Goal: Task Accomplishment & Management: Manage account settings

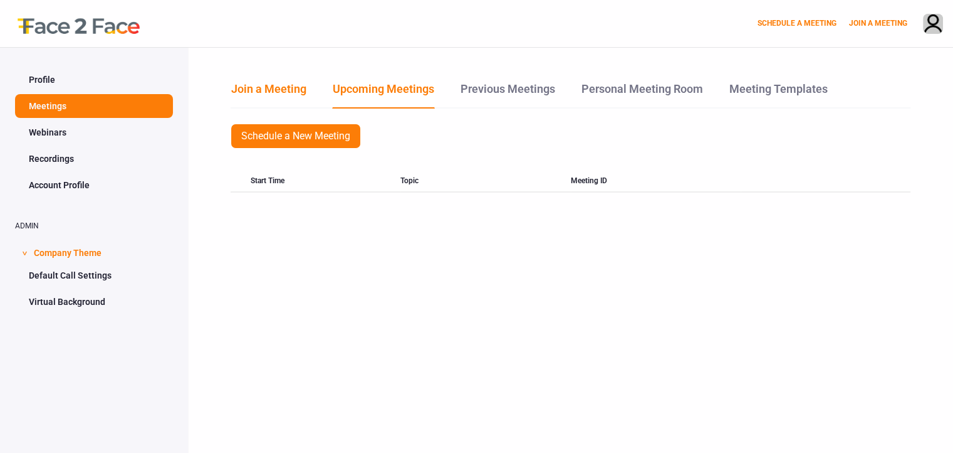
click at [275, 95] on link "Join a Meeting" at bounding box center [269, 93] width 76 height 27
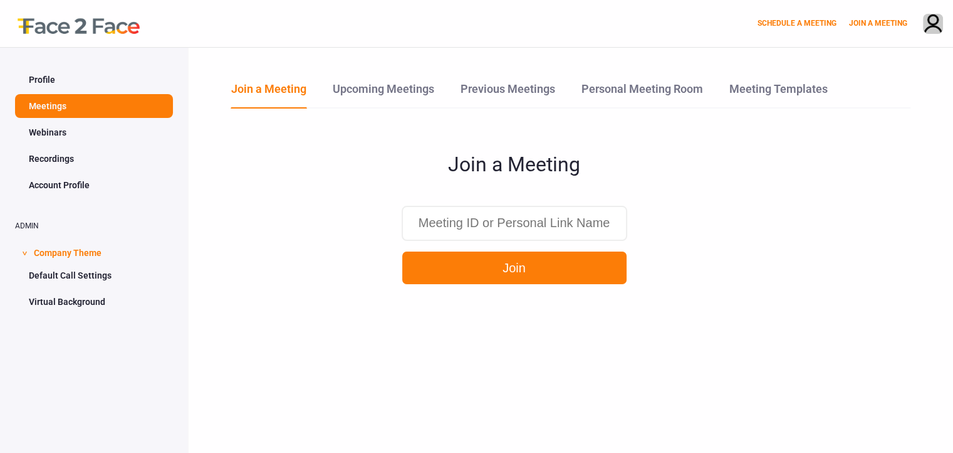
click at [55, 142] on link "Webinars" at bounding box center [94, 132] width 158 height 24
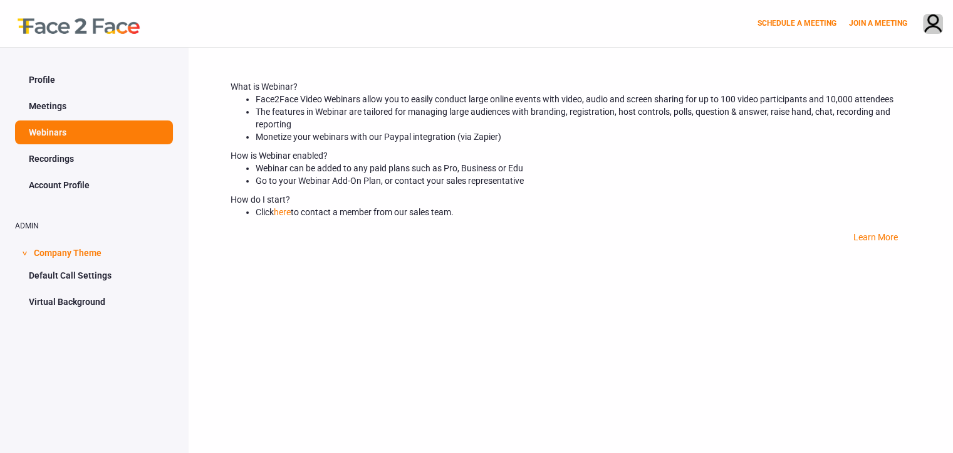
click at [90, 310] on link "Virtual Background" at bounding box center [94, 302] width 158 height 24
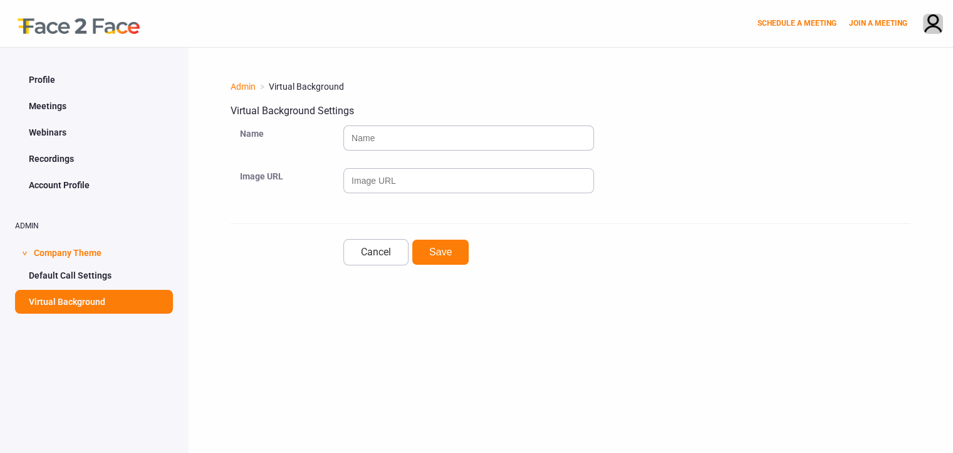
click at [42, 78] on link "Profile" at bounding box center [94, 80] width 158 height 24
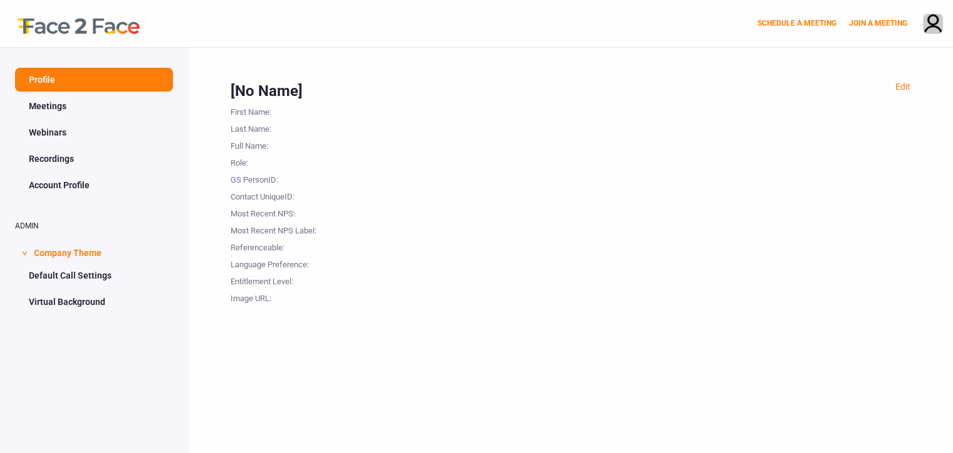
click at [22, 254] on span ">" at bounding box center [24, 253] width 13 height 4
click at [25, 253] on span ">" at bounding box center [24, 253] width 13 height 4
click at [73, 254] on span "Company Theme" at bounding box center [68, 251] width 68 height 24
click at [68, 163] on link "Recordings" at bounding box center [94, 159] width 158 height 24
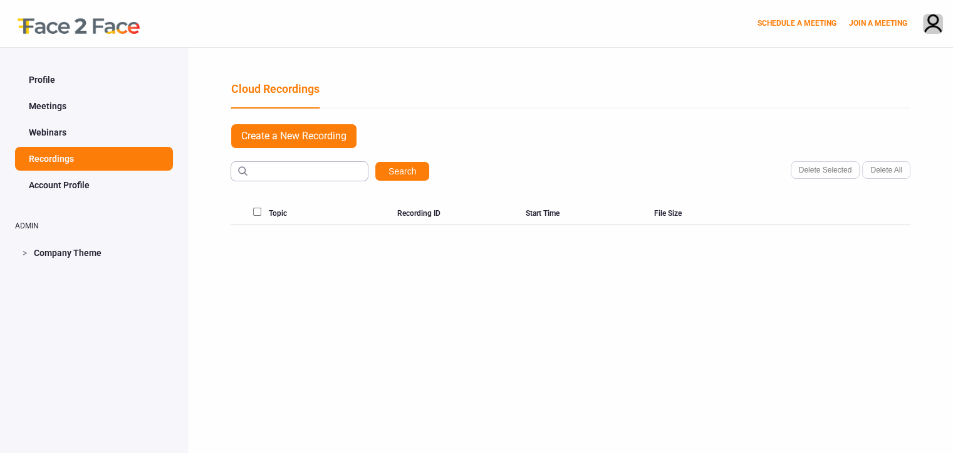
click at [75, 186] on link "Account Profile" at bounding box center [94, 185] width 158 height 24
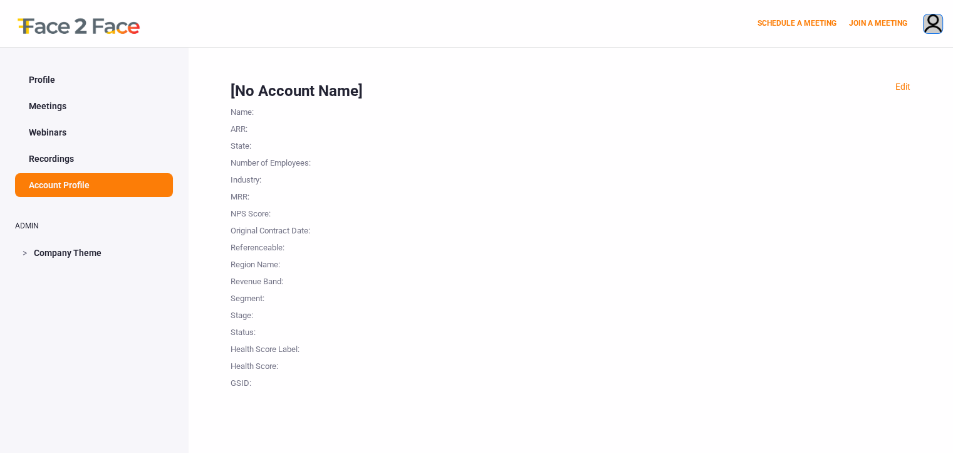
click at [935, 28] on img at bounding box center [933, 24] width 19 height 21
click at [901, 81] on link "PROFILE" at bounding box center [884, 78] width 137 height 25
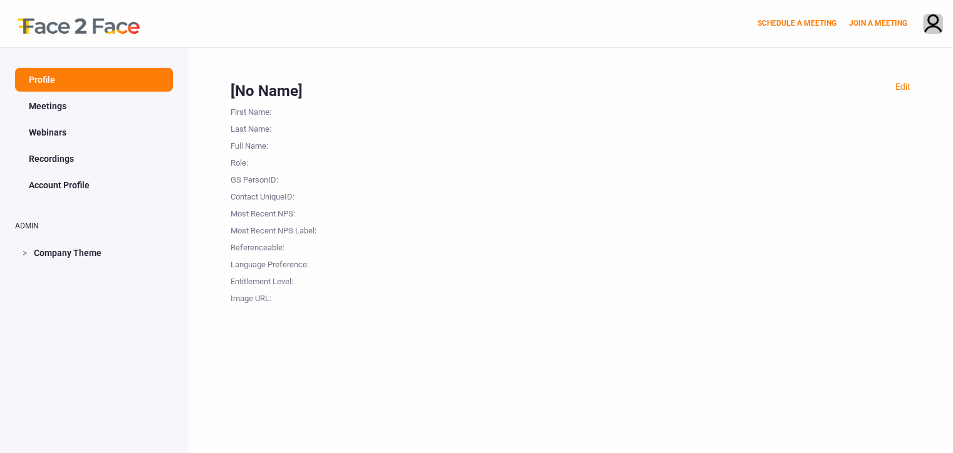
click at [271, 252] on div "Referenceable :" at bounding box center [293, 245] width 125 height 17
click at [261, 194] on div "Contact UniqueID :" at bounding box center [293, 194] width 125 height 17
click at [252, 128] on div "Last Name :" at bounding box center [293, 126] width 125 height 17
click at [270, 96] on div "[No Name]" at bounding box center [571, 90] width 680 height 21
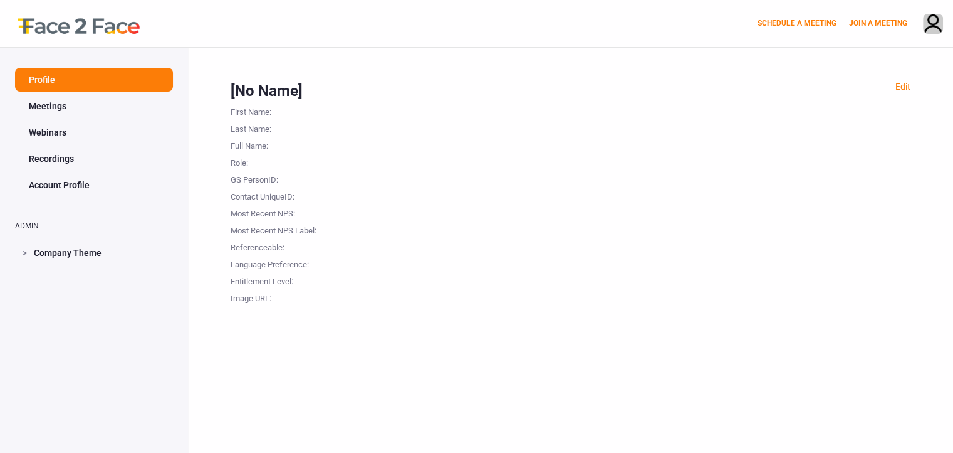
click at [270, 96] on div "[No Name]" at bounding box center [571, 90] width 680 height 21
click at [400, 155] on div at bounding box center [633, 160] width 555 height 17
click at [82, 253] on span "Company Theme" at bounding box center [68, 251] width 68 height 24
click at [95, 281] on link "Default Call Settings" at bounding box center [94, 275] width 158 height 24
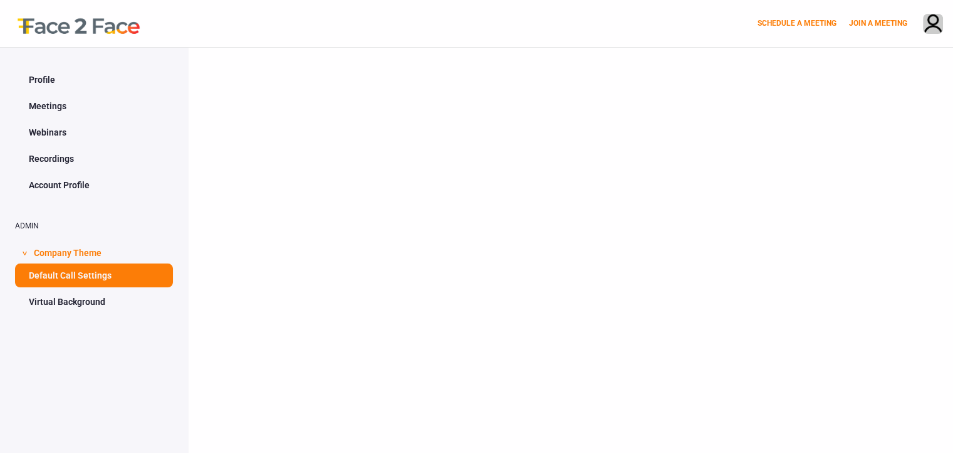
click at [232, 239] on div at bounding box center [570, 274] width 765 height 453
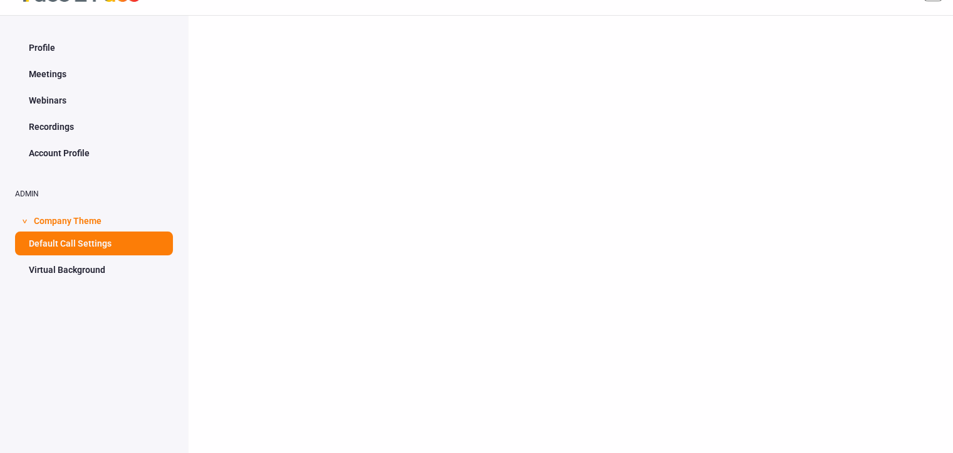
scroll to position [57, 0]
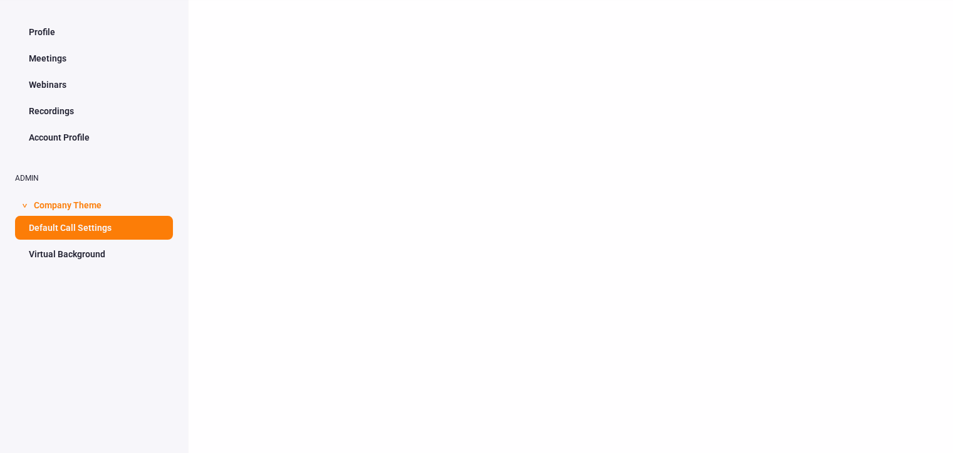
click at [88, 244] on link "Virtual Background" at bounding box center [94, 254] width 158 height 24
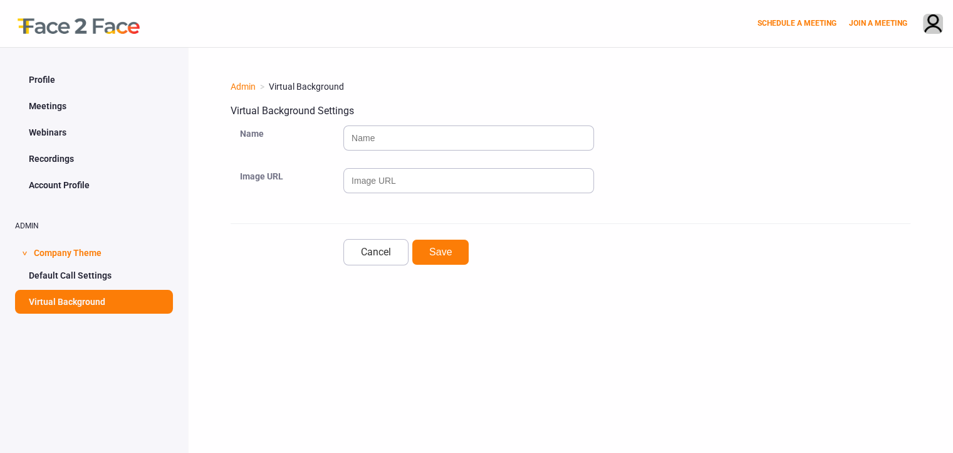
click at [65, 184] on link "Account Profile" at bounding box center [94, 185] width 158 height 24
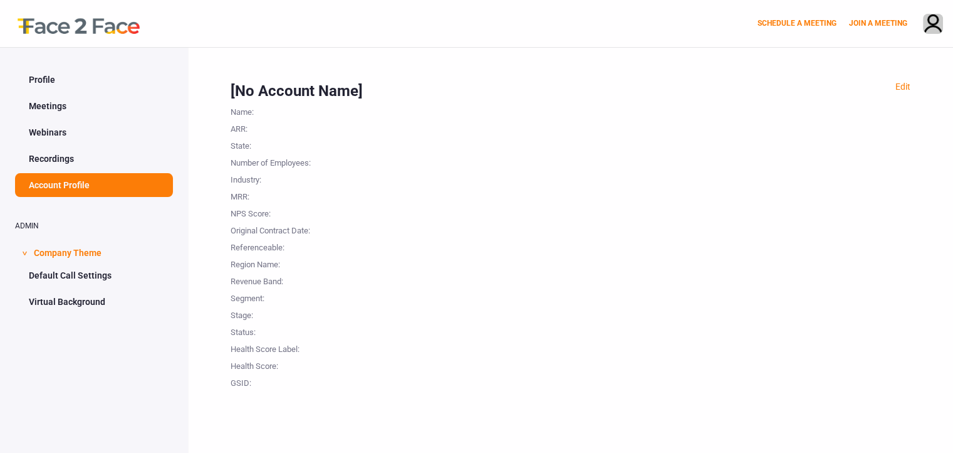
click at [88, 276] on link "Default Call Settings" at bounding box center [94, 275] width 158 height 24
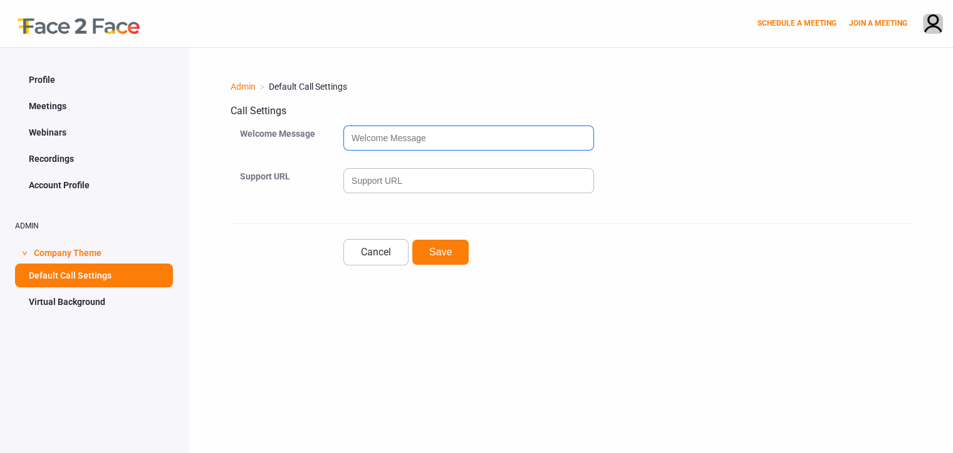
click at [421, 134] on input "text" at bounding box center [468, 137] width 251 height 25
type input "j"
type input "hi"
click at [412, 239] on button "Save" at bounding box center [441, 252] width 58 height 26
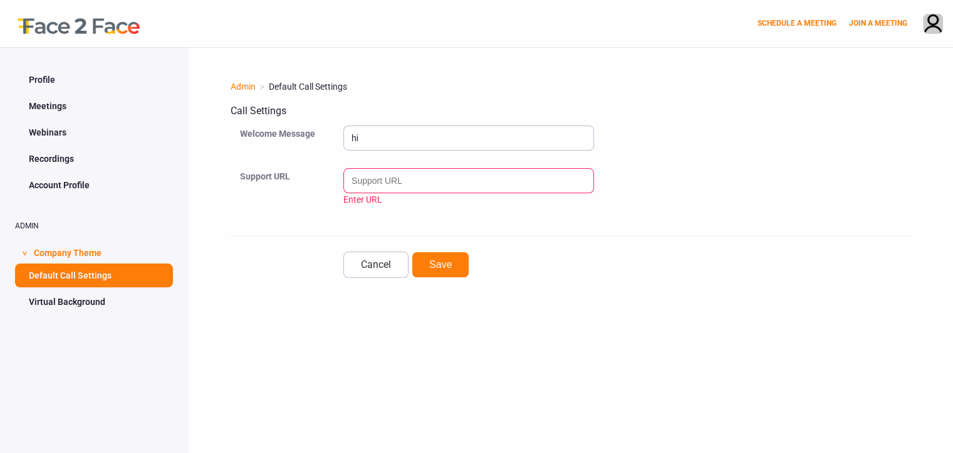
click at [410, 173] on input "Enter URL" at bounding box center [468, 180] width 251 height 25
click at [446, 271] on button "Save" at bounding box center [441, 264] width 58 height 26
click at [477, 246] on div "Cancel Save" at bounding box center [571, 257] width 680 height 42
